Goal: Task Accomplishment & Management: Manage account settings

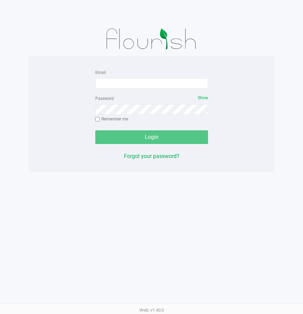
click at [188, 194] on div "Email Password Show Remember me Login Forgot your password? Web: v1.40.0" at bounding box center [151, 157] width 303 height 314
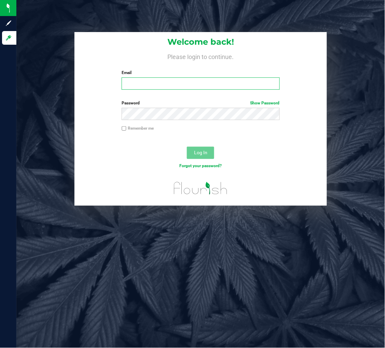
click at [129, 78] on input "Email" at bounding box center [201, 84] width 158 height 12
type input "[EMAIL_ADDRESS][DOMAIN_NAME]"
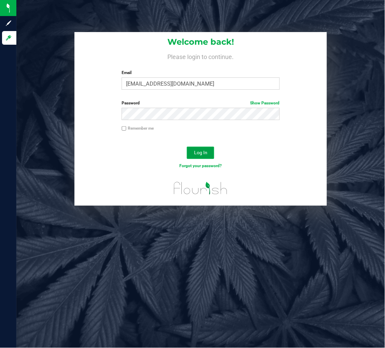
click at [204, 154] on span "Log In" at bounding box center [200, 152] width 13 height 5
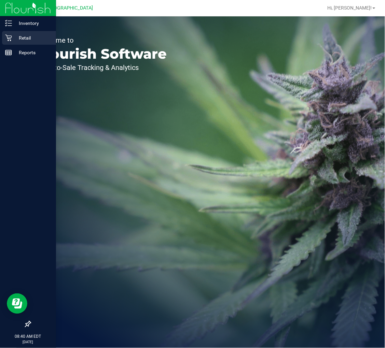
click at [33, 38] on p "Retail" at bounding box center [32, 38] width 41 height 8
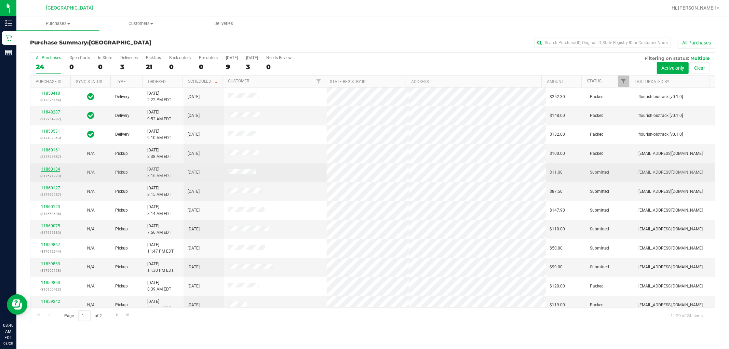
click at [55, 170] on link "11860134" at bounding box center [50, 169] width 19 height 5
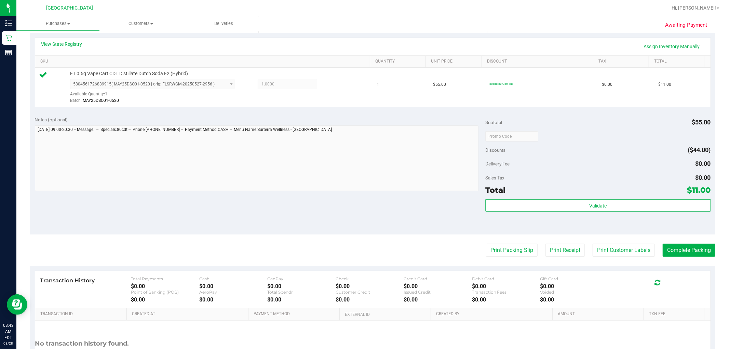
scroll to position [152, 0]
click at [385, 202] on button "Validate" at bounding box center [597, 205] width 225 height 12
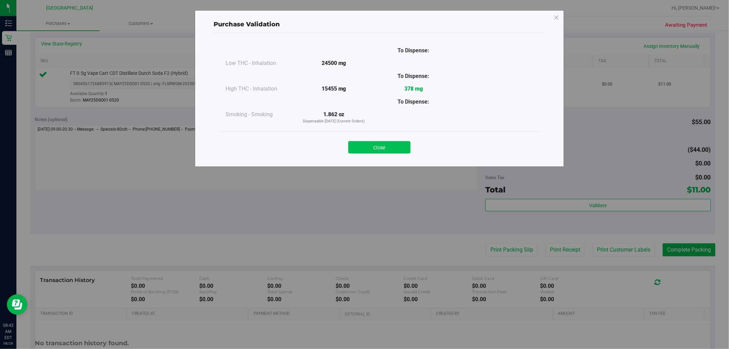
click at [385, 145] on button "Close" at bounding box center [379, 147] width 62 height 12
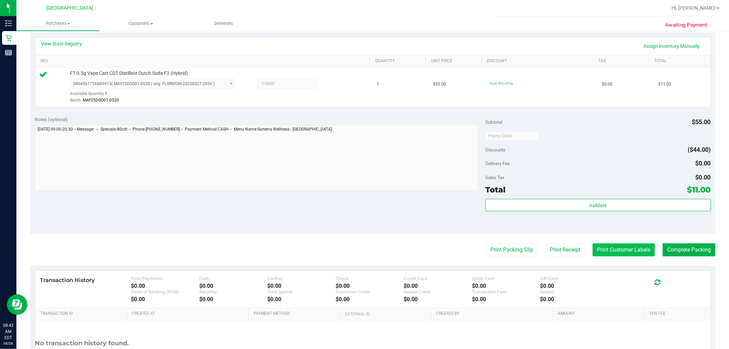
click at [385, 254] on button "Print Customer Labels" at bounding box center [623, 249] width 62 height 13
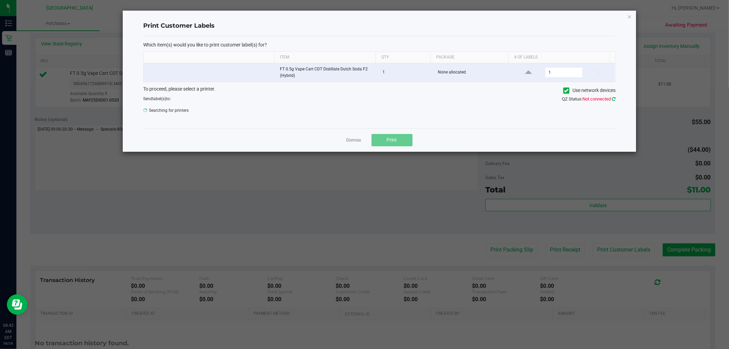
click at [385, 98] on icon at bounding box center [613, 99] width 4 height 4
click at [385, 110] on span at bounding box center [610, 112] width 5 height 5
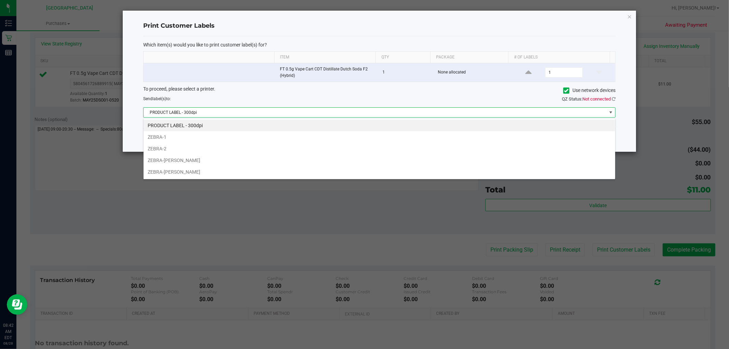
scroll to position [10, 472]
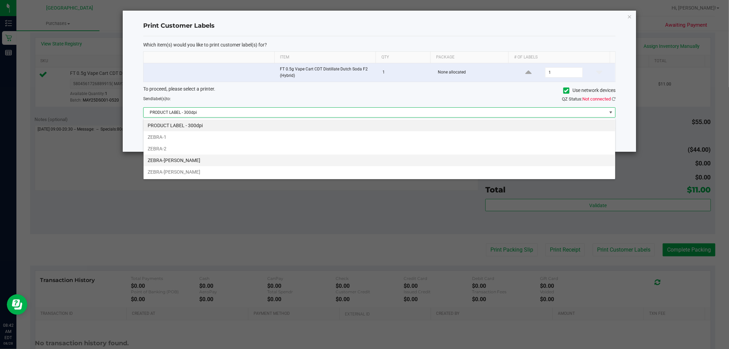
click at [385, 166] on li "ZEBRA-[PERSON_NAME]" at bounding box center [378, 160] width 471 height 12
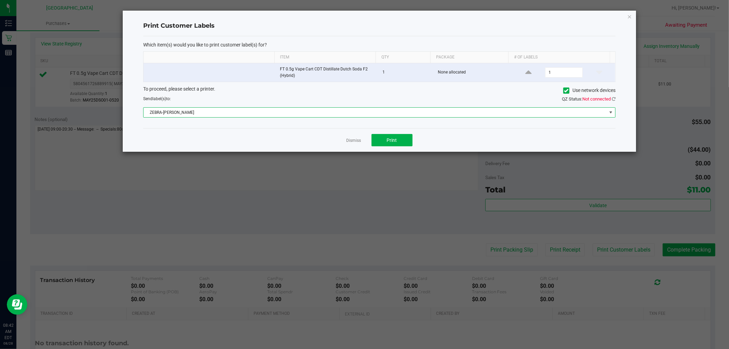
click at [385, 112] on span at bounding box center [610, 112] width 5 height 5
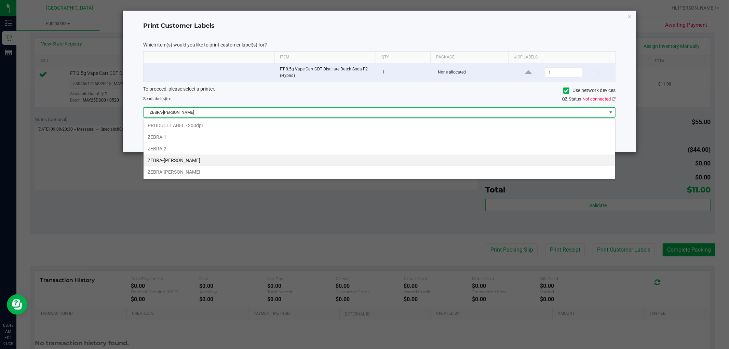
click at [383, 159] on li "ZEBRA-[PERSON_NAME]" at bounding box center [378, 160] width 471 height 12
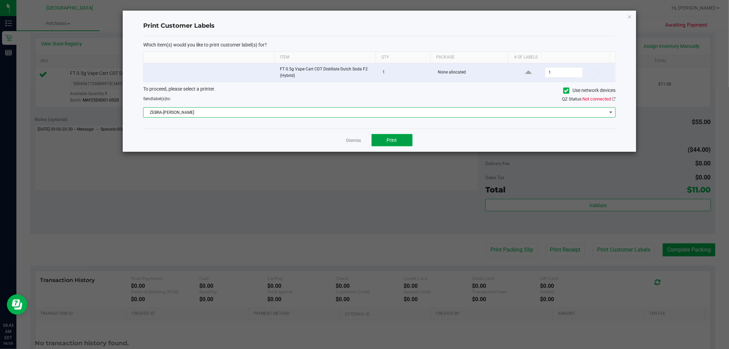
click at [385, 142] on span "Print" at bounding box center [392, 139] width 10 height 5
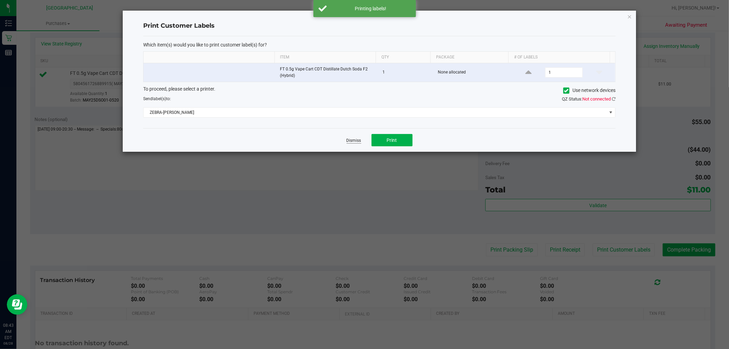
click at [354, 139] on link "Dismiss" at bounding box center [353, 141] width 15 height 6
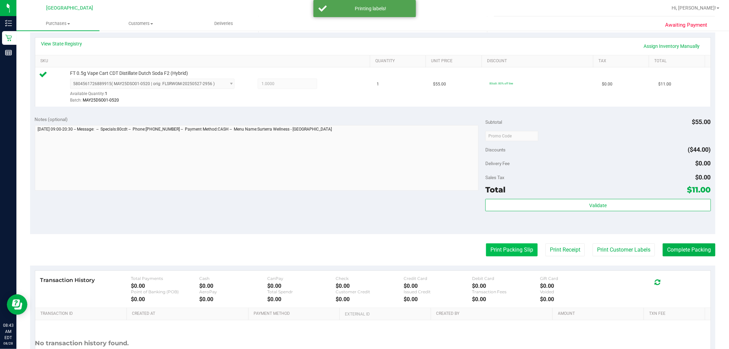
click at [385, 251] on button "Print Packing Slip" at bounding box center [512, 249] width 52 height 13
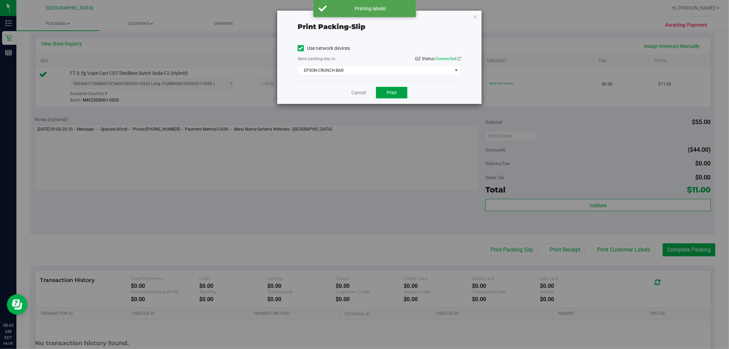
click at [385, 92] on span "Print" at bounding box center [391, 92] width 10 height 5
click at [361, 94] on link "Cancel" at bounding box center [358, 92] width 14 height 7
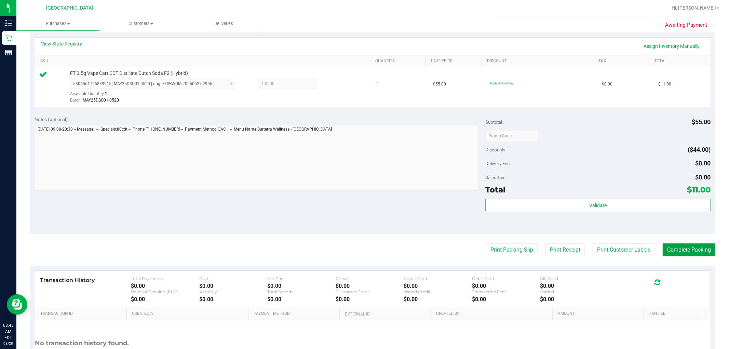
click at [385, 245] on button "Complete Packing" at bounding box center [688, 249] width 53 height 13
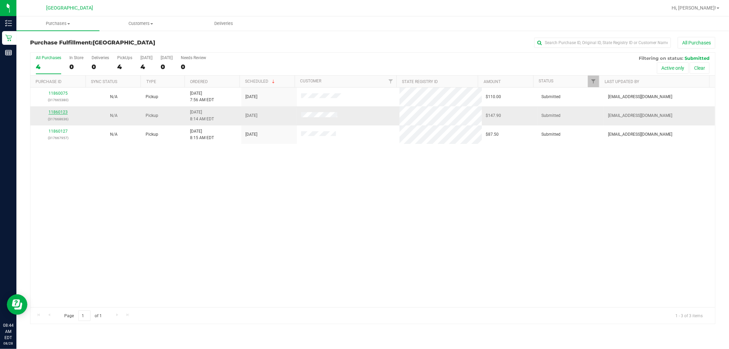
click at [66, 113] on link "11860123" at bounding box center [58, 112] width 19 height 5
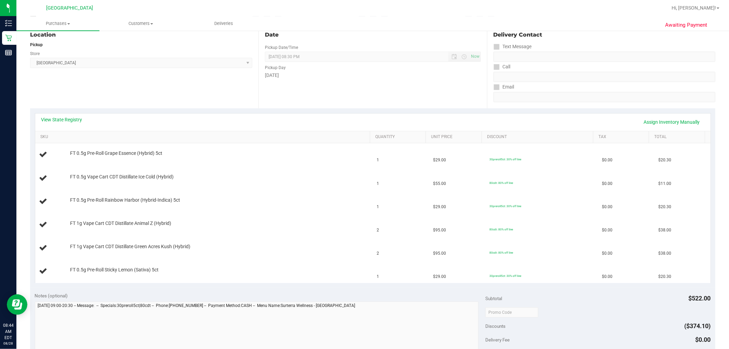
scroll to position [114, 0]
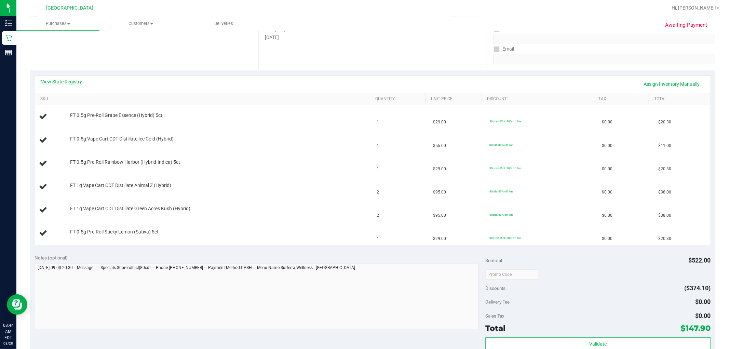
click at [67, 80] on link "View State Registry" at bounding box center [61, 81] width 41 height 7
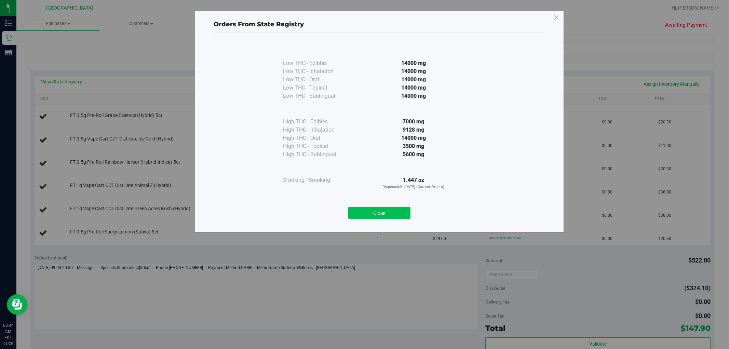
click at [376, 210] on button "Close" at bounding box center [379, 213] width 62 height 12
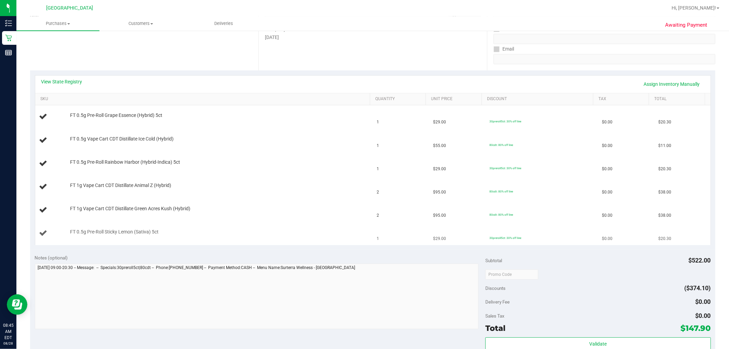
click at [385, 228] on td "1" at bounding box center [401, 233] width 56 height 23
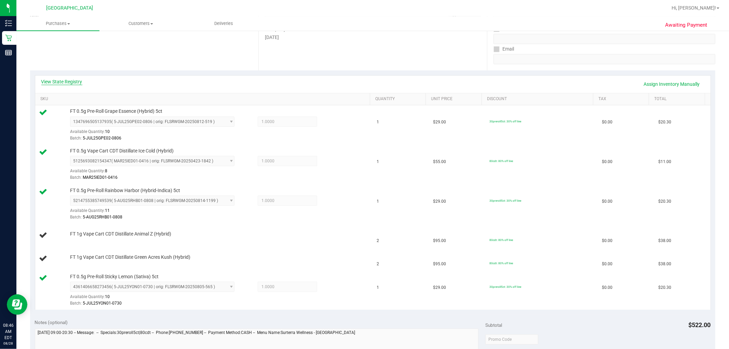
click at [68, 82] on link "View State Registry" at bounding box center [61, 81] width 41 height 7
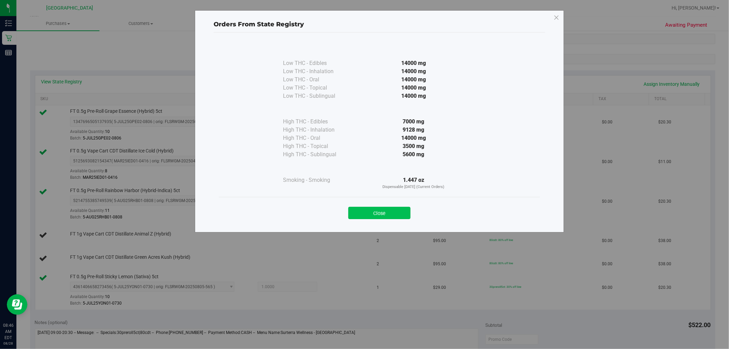
click at [374, 216] on button "Close" at bounding box center [379, 213] width 62 height 12
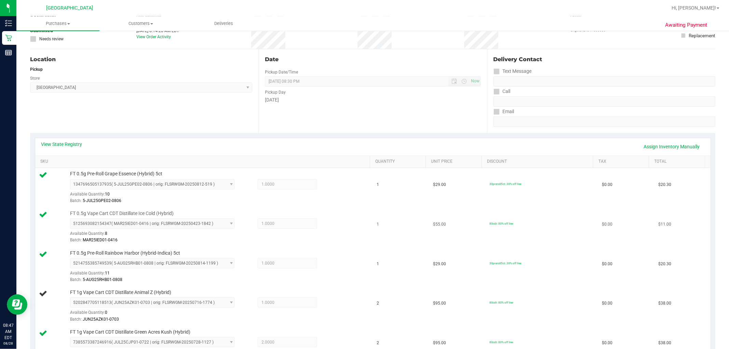
scroll to position [0, 0]
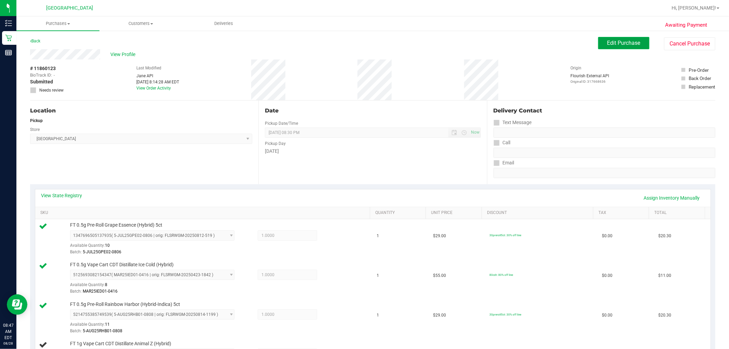
click at [385, 44] on span "Edit Purchase" at bounding box center [623, 43] width 33 height 6
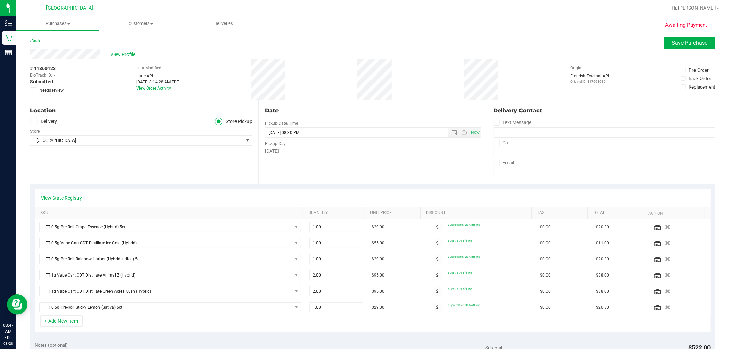
click at [385, 177] on div "Date Pickup Date/Time [DATE] Now [DATE] 08:30 PM Now Pickup Day [DATE]" at bounding box center [372, 142] width 228 height 84
click at [385, 40] on span "Save Purchase" at bounding box center [690, 43] width 36 height 6
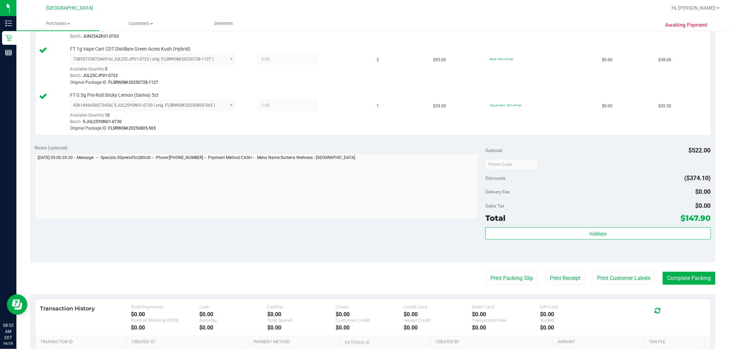
scroll to position [395, 0]
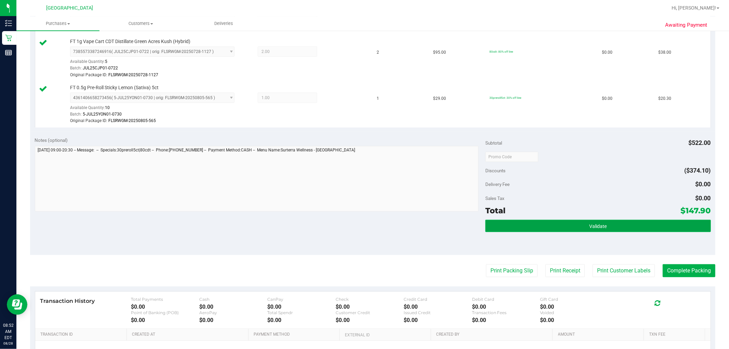
click at [385, 222] on button "Validate" at bounding box center [597, 226] width 225 height 12
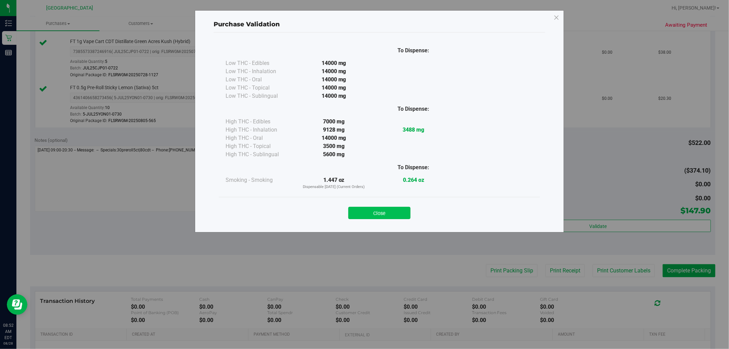
click at [380, 211] on button "Close" at bounding box center [379, 213] width 62 height 12
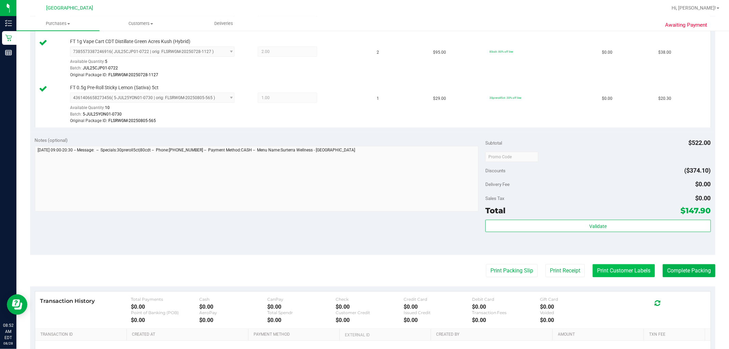
click at [385, 267] on button "Print Customer Labels" at bounding box center [623, 270] width 62 height 13
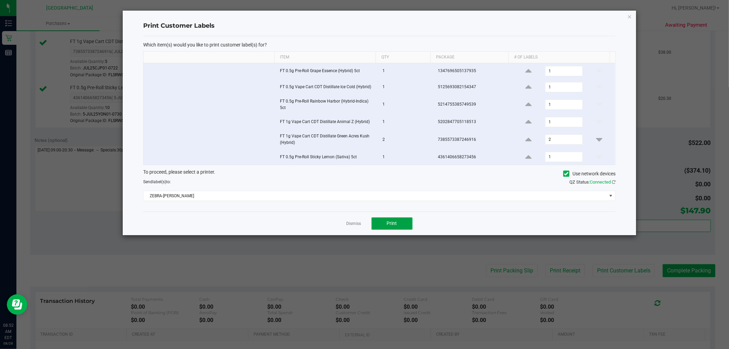
click at [385, 221] on button "Print" at bounding box center [391, 223] width 41 height 12
click at [351, 223] on link "Dismiss" at bounding box center [353, 224] width 15 height 6
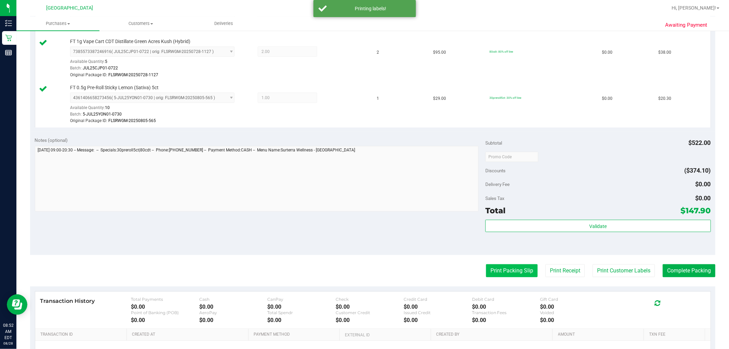
click at [385, 265] on button "Print Packing Slip" at bounding box center [512, 270] width 52 height 13
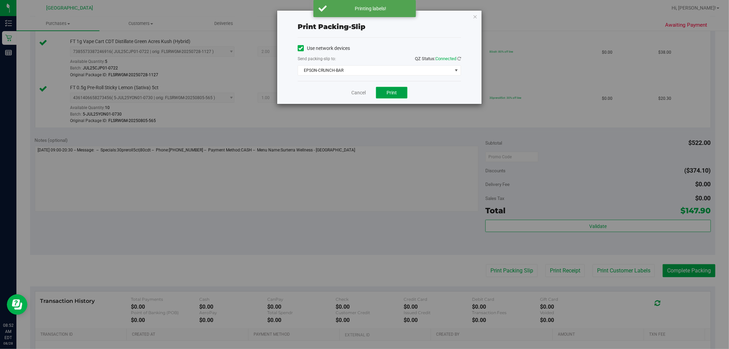
click at [383, 96] on button "Print" at bounding box center [391, 93] width 31 height 12
click at [357, 90] on link "Cancel" at bounding box center [358, 92] width 14 height 7
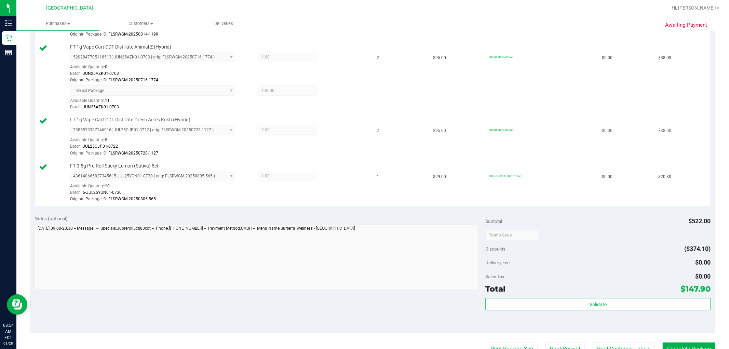
scroll to position [325, 0]
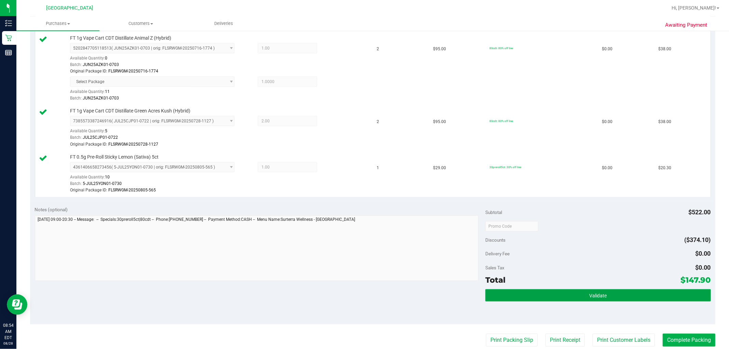
click at [385, 294] on button "Validate" at bounding box center [597, 295] width 225 height 12
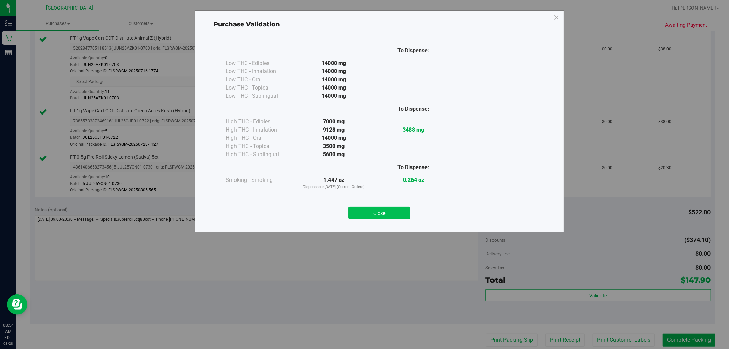
click at [371, 208] on button "Close" at bounding box center [379, 213] width 62 height 12
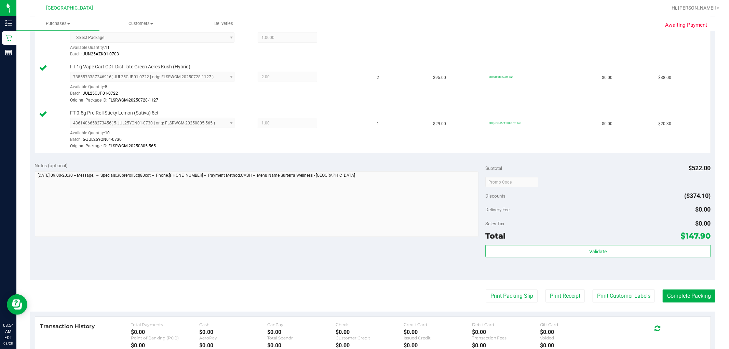
scroll to position [439, 0]
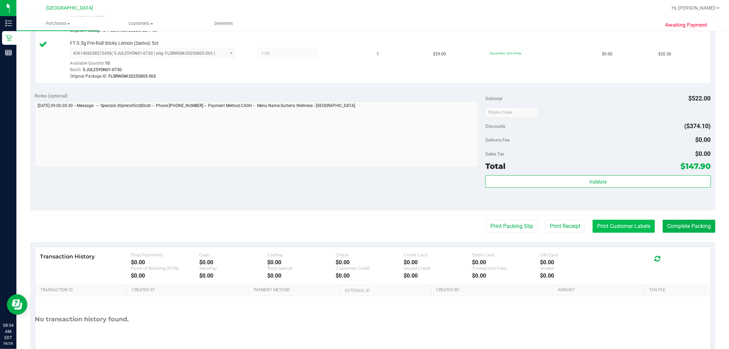
click at [385, 223] on button "Print Customer Labels" at bounding box center [623, 226] width 62 height 13
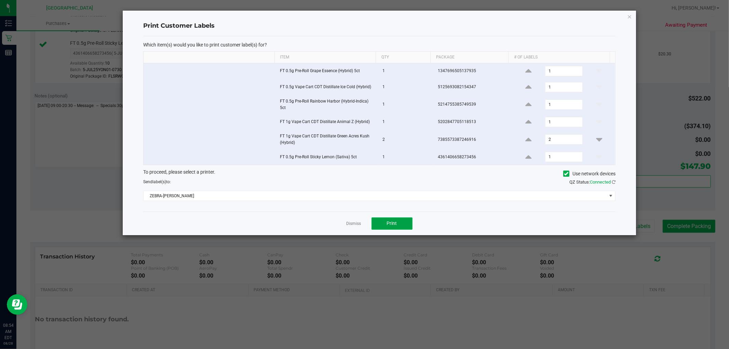
click at [385, 223] on span "Print" at bounding box center [392, 222] width 10 height 5
click at [360, 220] on app-cancel-button "Dismiss" at bounding box center [353, 223] width 15 height 7
click at [360, 223] on link "Dismiss" at bounding box center [353, 224] width 15 height 6
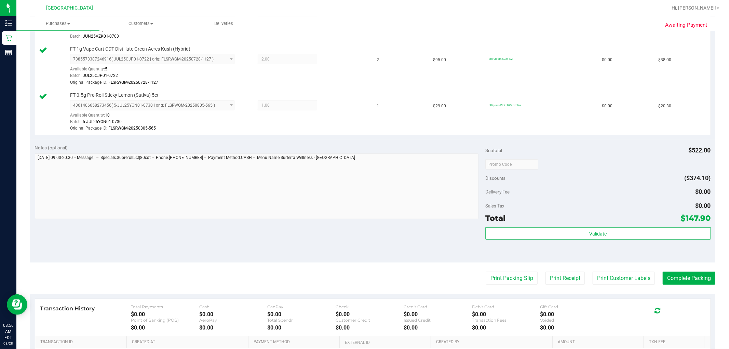
scroll to position [474, 0]
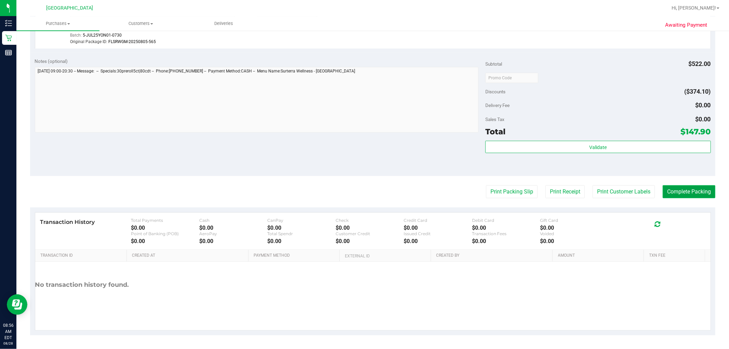
click at [385, 194] on button "Complete Packing" at bounding box center [688, 191] width 53 height 13
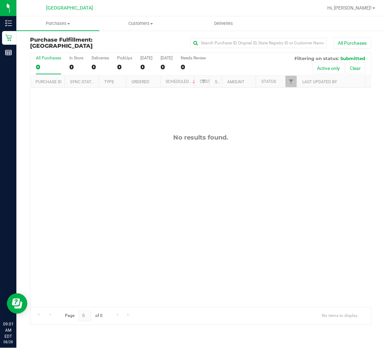
click at [126, 99] on div "No results found." at bounding box center [200, 221] width 341 height 266
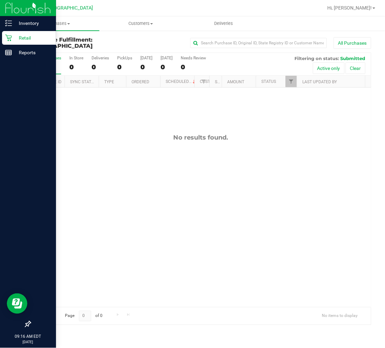
click at [22, 38] on p "Retail" at bounding box center [32, 38] width 41 height 8
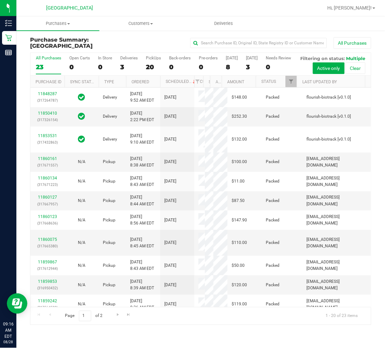
click at [153, 59] on div "PickUps" at bounding box center [153, 58] width 15 height 5
click at [0, 0] on input "PickUps 20" at bounding box center [0, 0] width 0 height 0
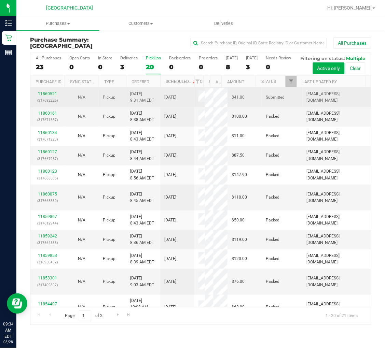
click at [51, 96] on link "11860521" at bounding box center [47, 94] width 19 height 5
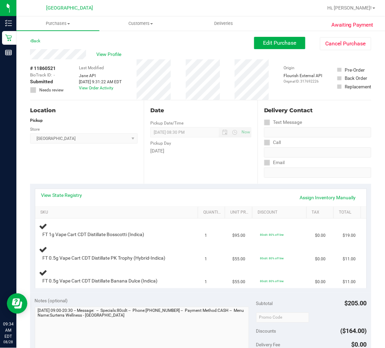
click at [77, 156] on div "Location Pickup Store [GEOGRAPHIC_DATA] Select Store [PERSON_NAME][GEOGRAPHIC_D…" at bounding box center [87, 142] width 114 height 84
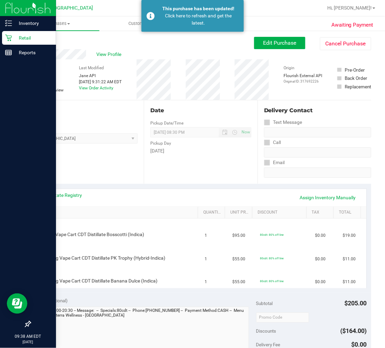
click at [23, 40] on p "Retail" at bounding box center [32, 38] width 41 height 8
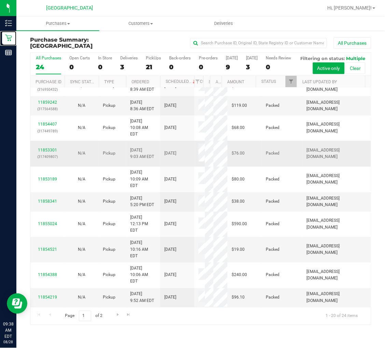
scroll to position [441, 0]
click at [118, 318] on span "Go to the next page" at bounding box center [117, 315] width 5 height 5
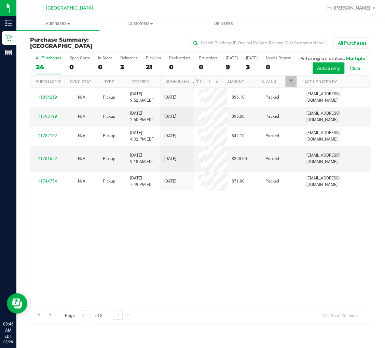
scroll to position [2, 0]
click at [49, 318] on span "Go to the previous page" at bounding box center [49, 315] width 5 height 5
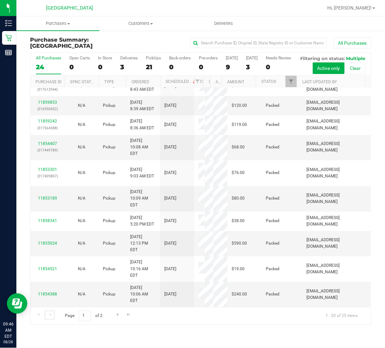
scroll to position [0, 0]
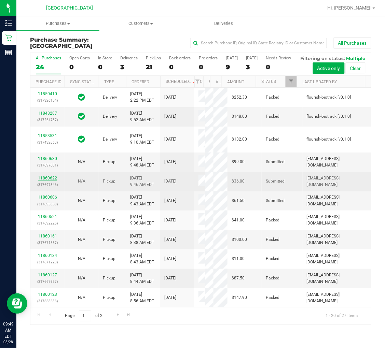
click at [49, 181] on link "11860622" at bounding box center [47, 178] width 19 height 5
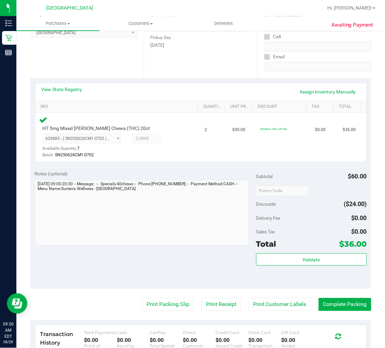
scroll to position [115, 0]
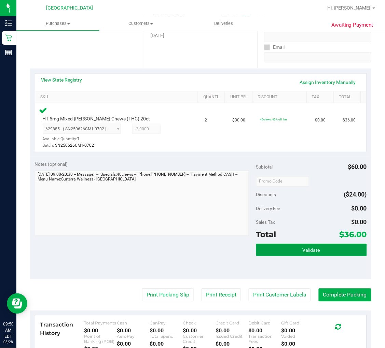
click at [295, 253] on button "Validate" at bounding box center [311, 250] width 111 height 12
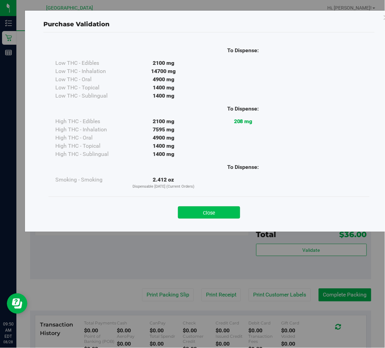
click at [222, 209] on button "Close" at bounding box center [209, 213] width 62 height 12
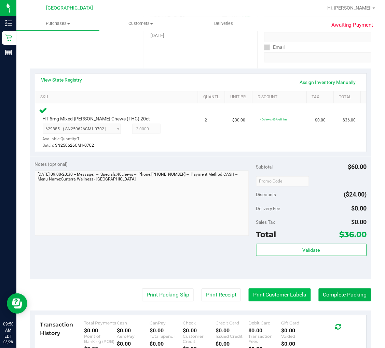
click at [258, 289] on button "Print Customer Labels" at bounding box center [280, 295] width 62 height 13
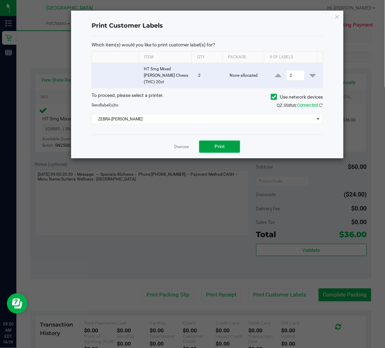
click at [220, 144] on span "Print" at bounding box center [220, 146] width 10 height 5
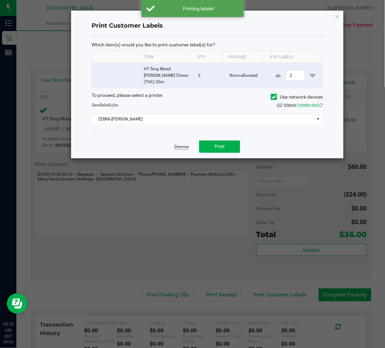
click at [180, 144] on link "Dismiss" at bounding box center [181, 147] width 15 height 6
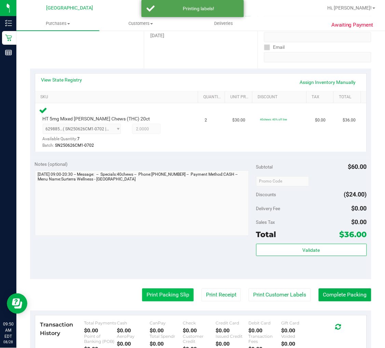
click at [164, 298] on button "Print Packing Slip" at bounding box center [168, 295] width 52 height 13
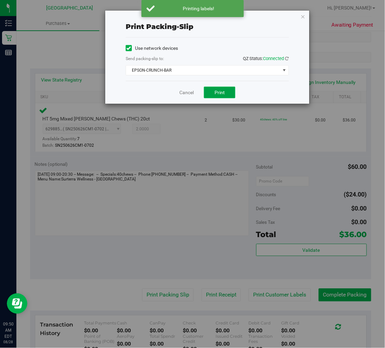
click at [215, 94] on span "Print" at bounding box center [220, 92] width 10 height 5
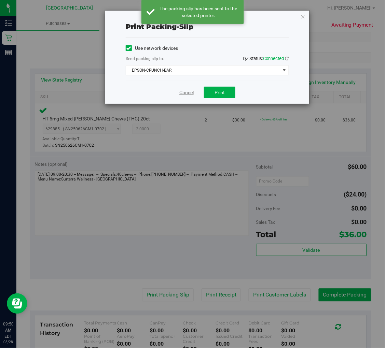
click at [188, 94] on link "Cancel" at bounding box center [186, 92] width 14 height 7
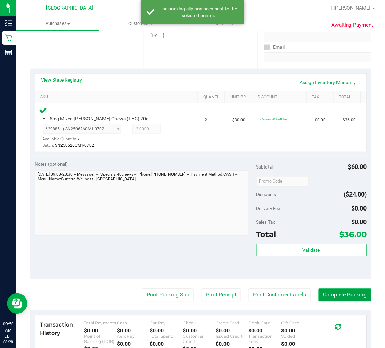
click at [350, 292] on button "Complete Packing" at bounding box center [345, 295] width 53 height 13
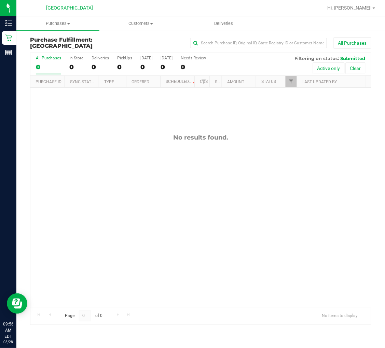
click at [136, 205] on div "No results found." at bounding box center [200, 221] width 341 height 266
click at [123, 56] on div "PickUps" at bounding box center [124, 58] width 15 height 5
click at [0, 0] on input "PickUps 0" at bounding box center [0, 0] width 0 height 0
click at [123, 56] on div "PickUps" at bounding box center [124, 58] width 15 height 5
click at [0, 0] on input "PickUps 0" at bounding box center [0, 0] width 0 height 0
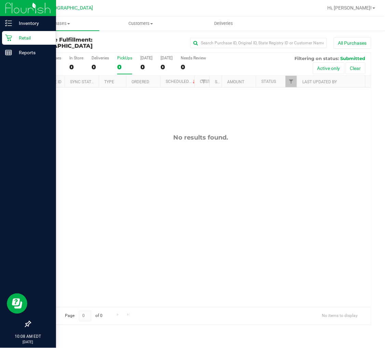
click at [23, 35] on p "Retail" at bounding box center [32, 38] width 41 height 8
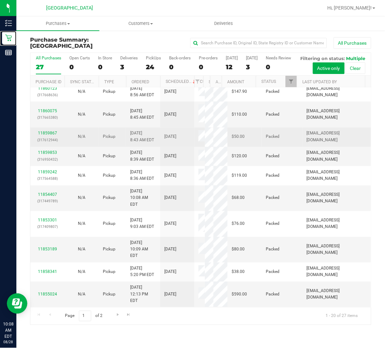
scroll to position [362, 0]
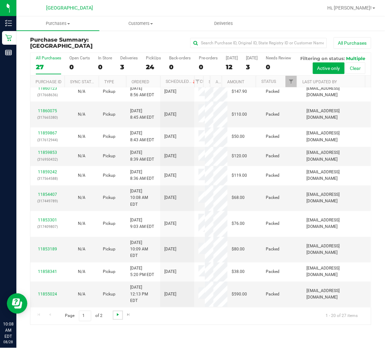
click at [115, 318] on span "Go to the next page" at bounding box center [117, 315] width 5 height 5
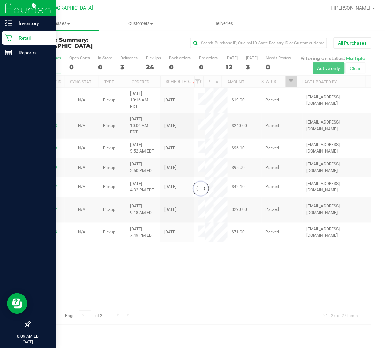
scroll to position [0, 0]
